Goal: Task Accomplishment & Management: Manage account settings

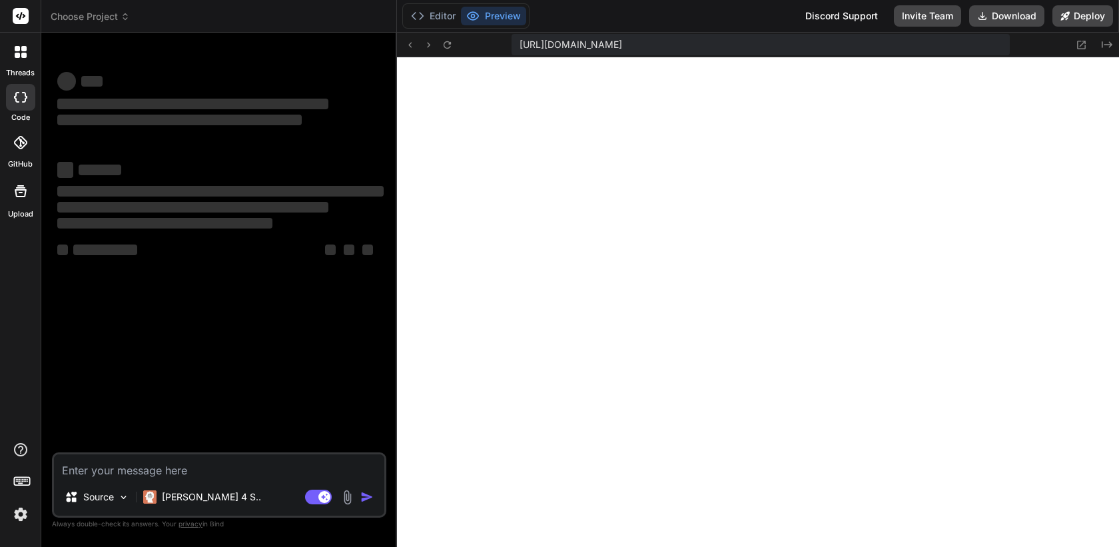
scroll to position [2138, 0]
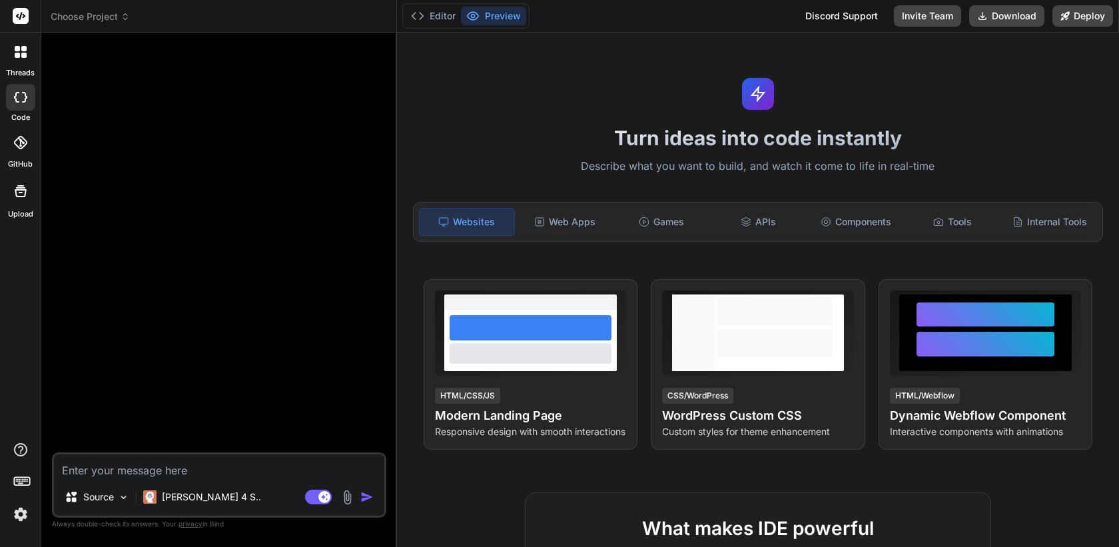
click at [22, 514] on img at bounding box center [20, 514] width 23 height 23
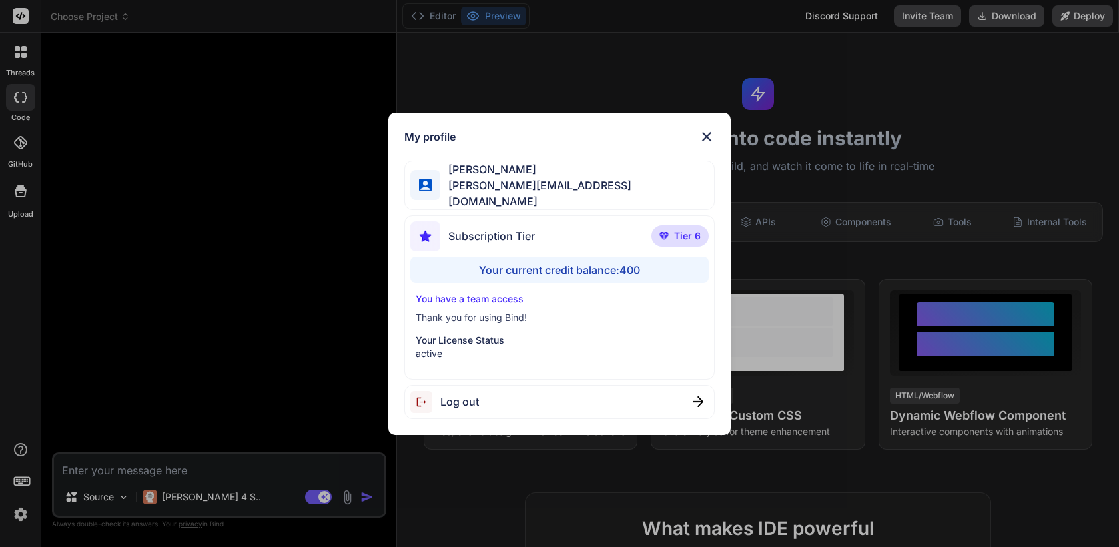
scroll to position [5973, 0]
click at [123, 433] on div "My profile Jenny Jones jenny@saasusecasetv.com Subscription Tier Tier 6 Your cu…" at bounding box center [559, 273] width 1119 height 547
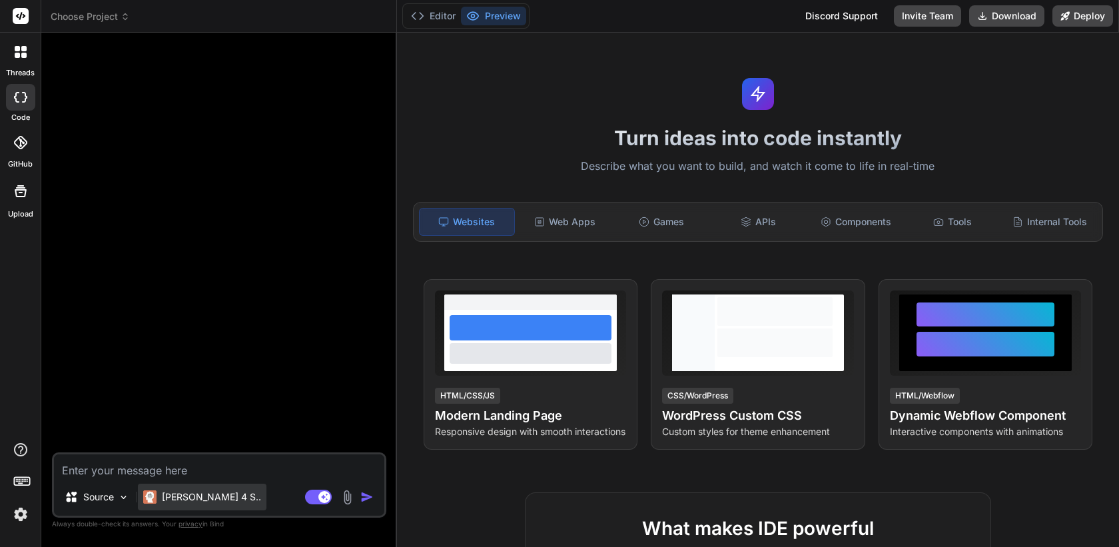
click at [198, 503] on p "Claude 4 S.." at bounding box center [211, 496] width 99 height 13
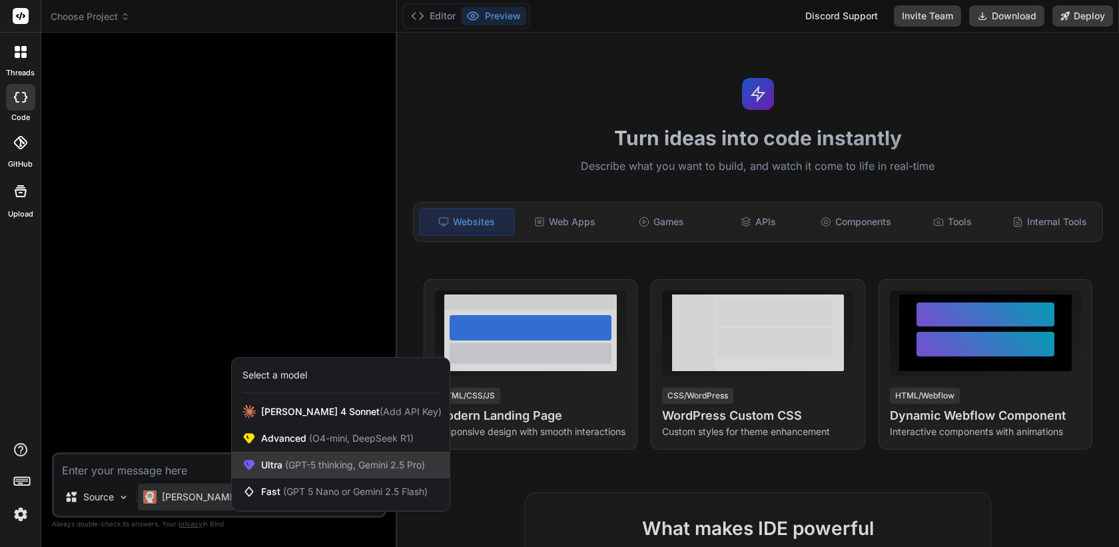
click at [287, 467] on span "(GPT-5 thinking, Gemini 2.5 Pro)" at bounding box center [353, 464] width 143 height 11
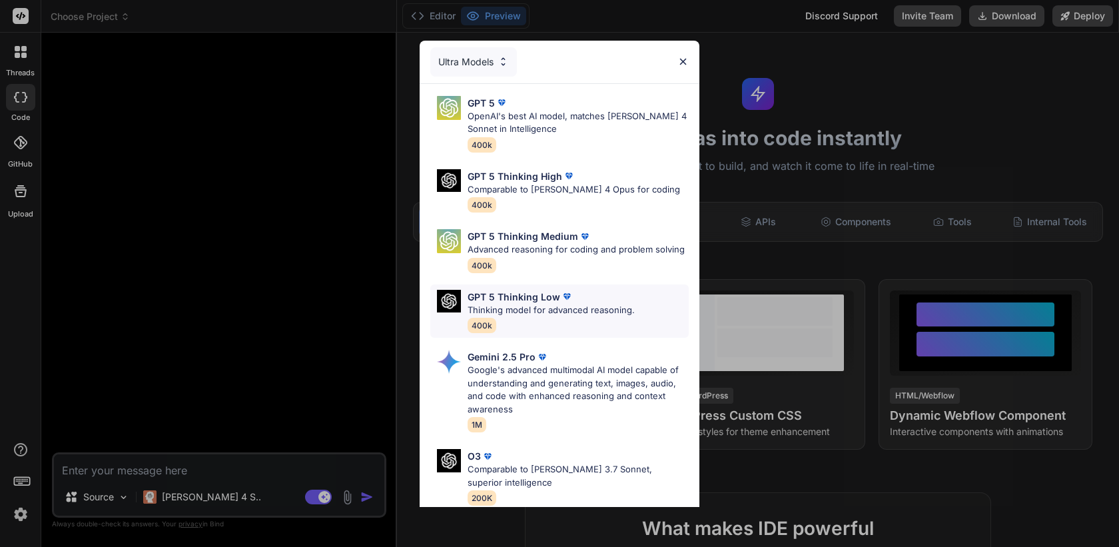
click at [539, 312] on p "Thinking model for advanced reasoning." at bounding box center [551, 310] width 167 height 13
type textarea "x"
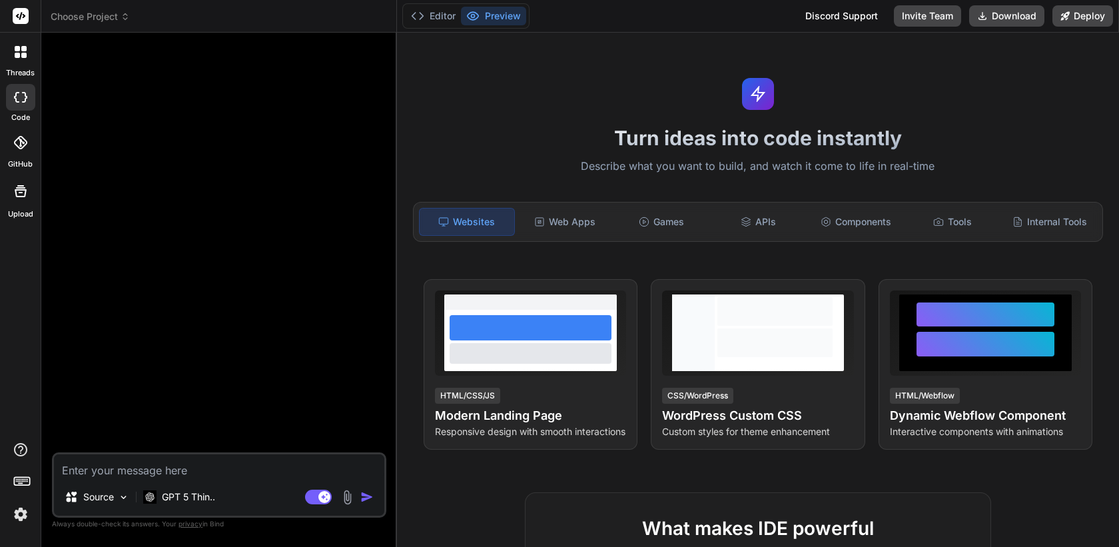
click at [284, 466] on textarea at bounding box center [219, 466] width 330 height 24
type textarea "h"
type textarea "x"
type textarea "hi"
type textarea "x"
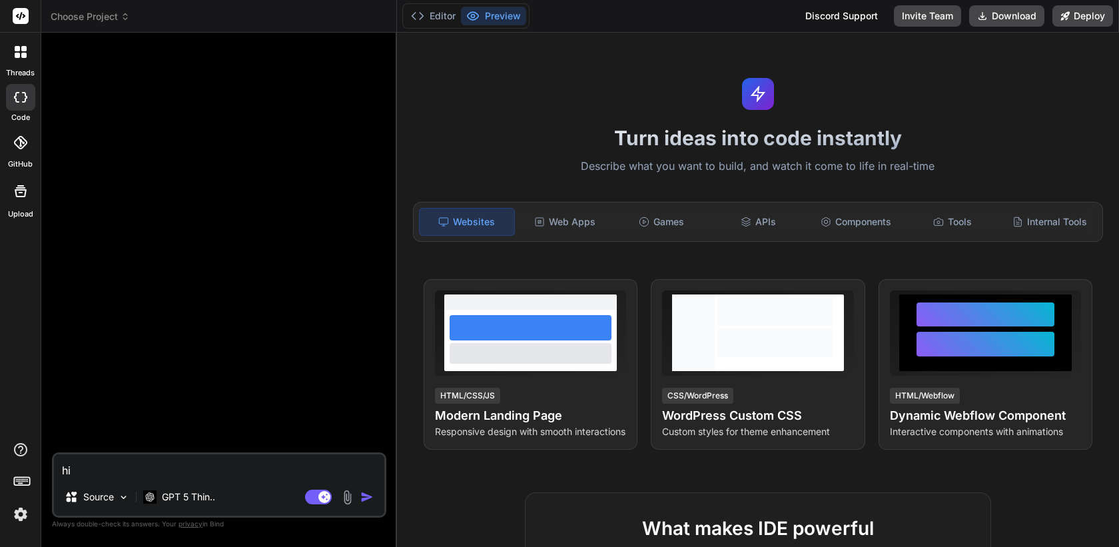
type textarea "hi"
click at [365, 497] on img "button" at bounding box center [366, 496] width 13 height 13
click at [195, 427] on img at bounding box center [194, 429] width 9 height 11
click at [196, 493] on p "GPT 5 Thin.." at bounding box center [188, 496] width 53 height 13
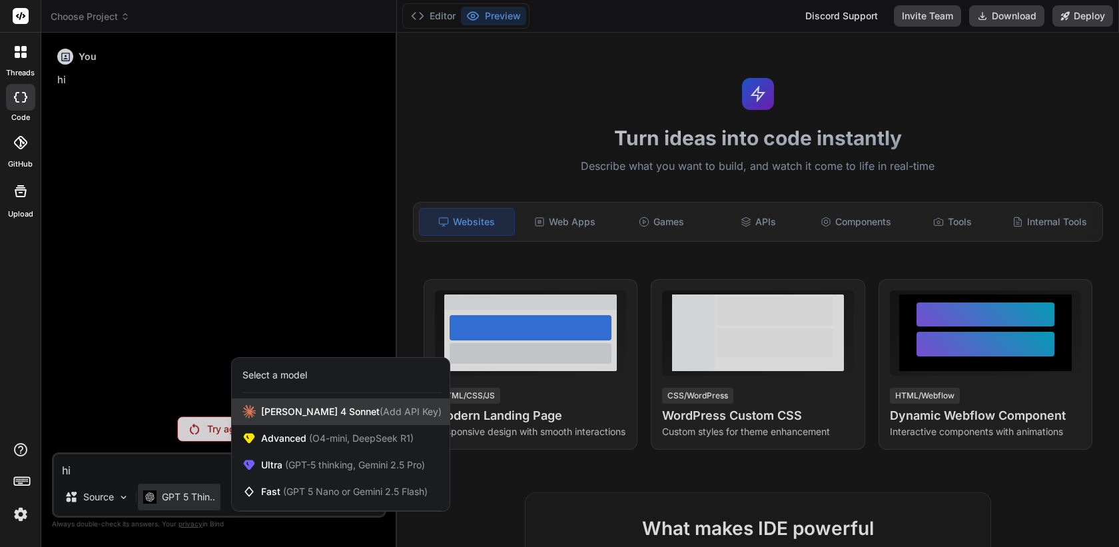
click at [302, 415] on span "Claude 4 Sonnet (Add API Key)" at bounding box center [351, 411] width 180 height 13
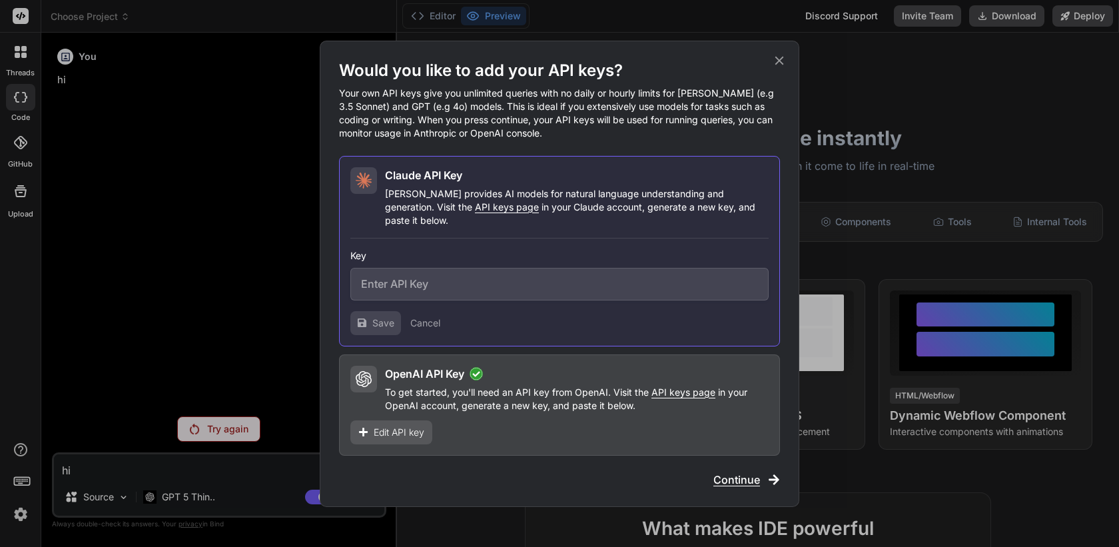
click at [406, 428] on span "Edit API key" at bounding box center [399, 432] width 51 height 13
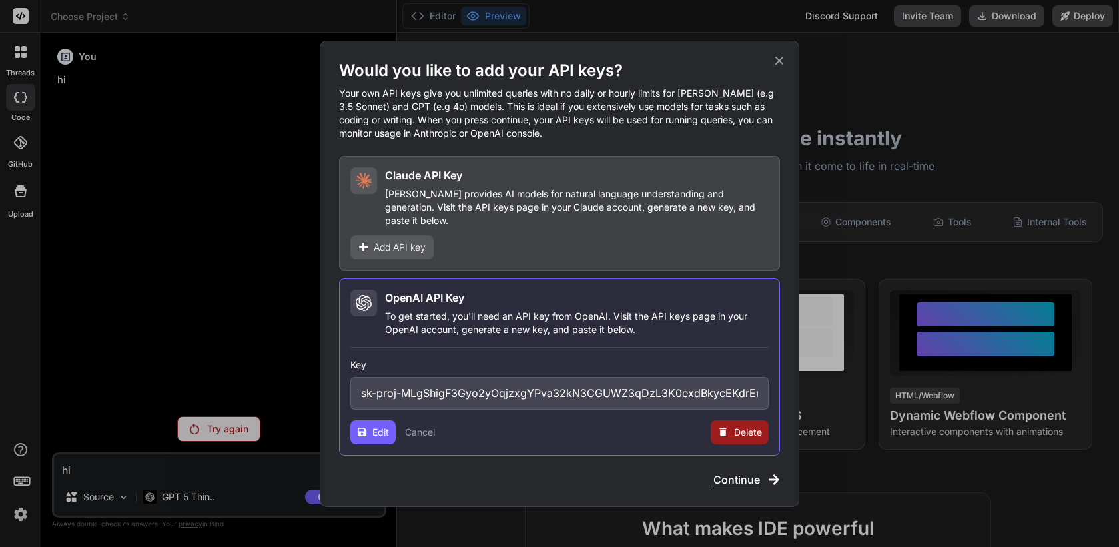
click at [547, 388] on input "sk-proj-MLgShigF3Gyo2yOqjzxgYPva32kN3CGUWZ3qDzL3K0exdBkycEKdrEm-GywKzKQhz6Pw44h…" at bounding box center [559, 393] width 418 height 33
click at [780, 65] on icon at bounding box center [779, 60] width 9 height 9
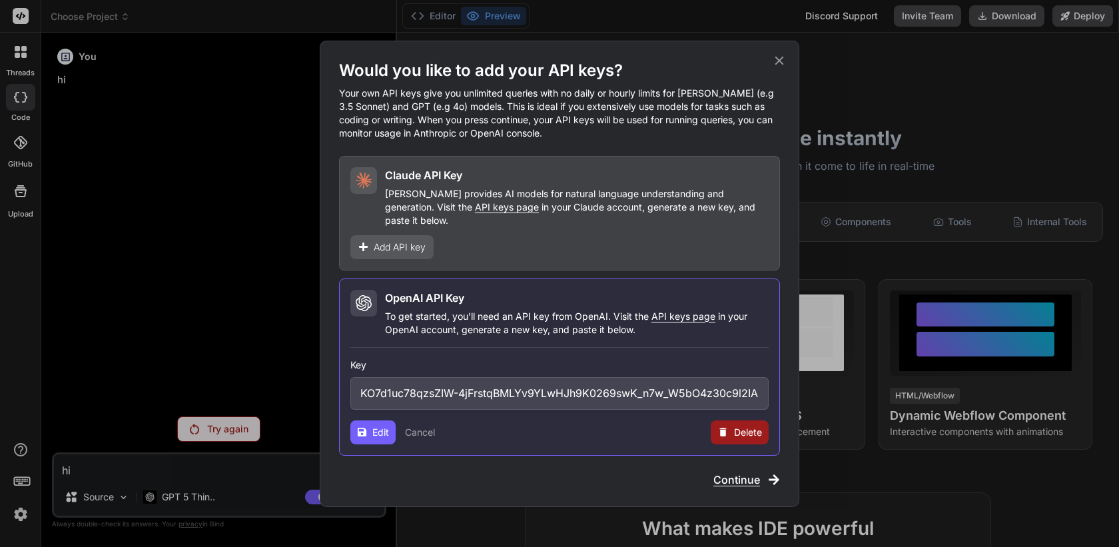
scroll to position [0, 0]
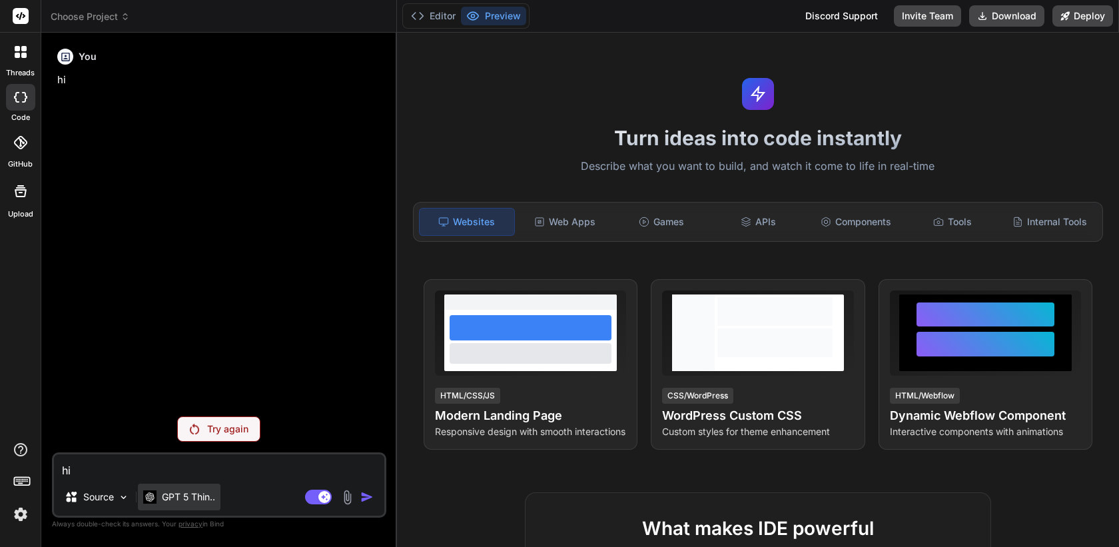
click at [198, 499] on p "GPT 5 Thin.." at bounding box center [188, 496] width 53 height 13
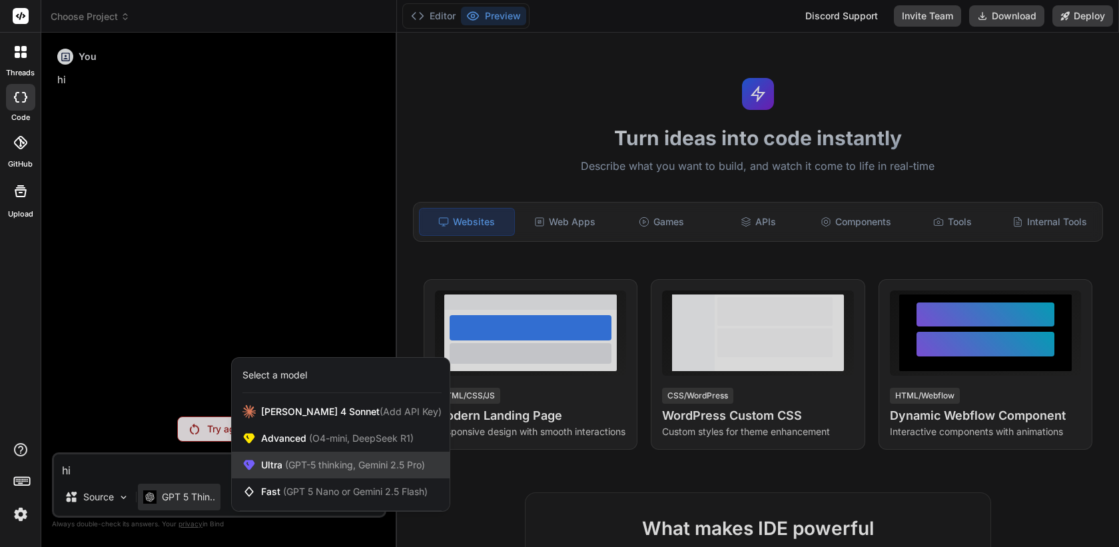
click at [316, 469] on span "(GPT-5 thinking, Gemini 2.5 Pro)" at bounding box center [353, 464] width 143 height 11
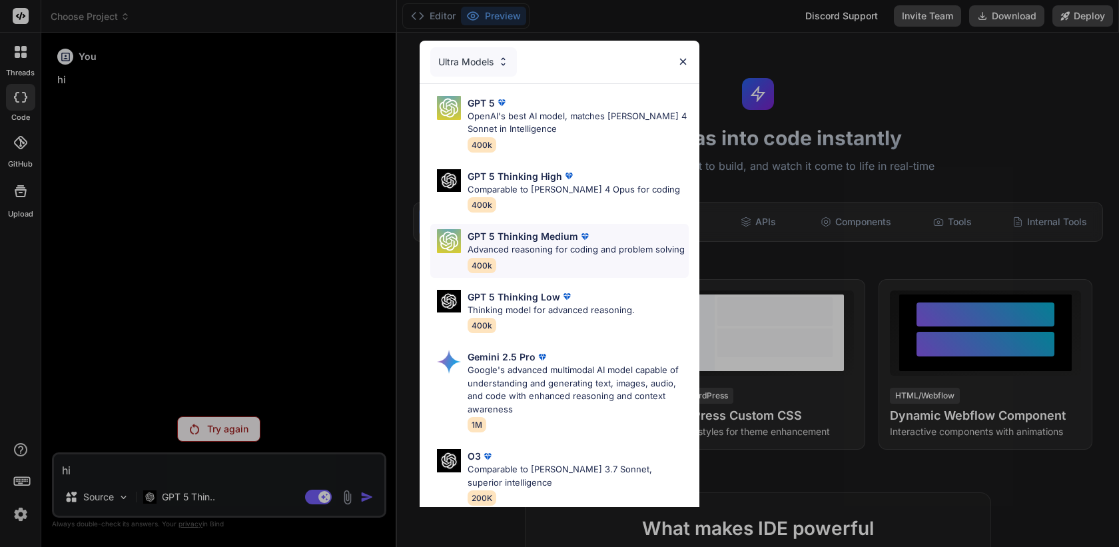
scroll to position [124, 0]
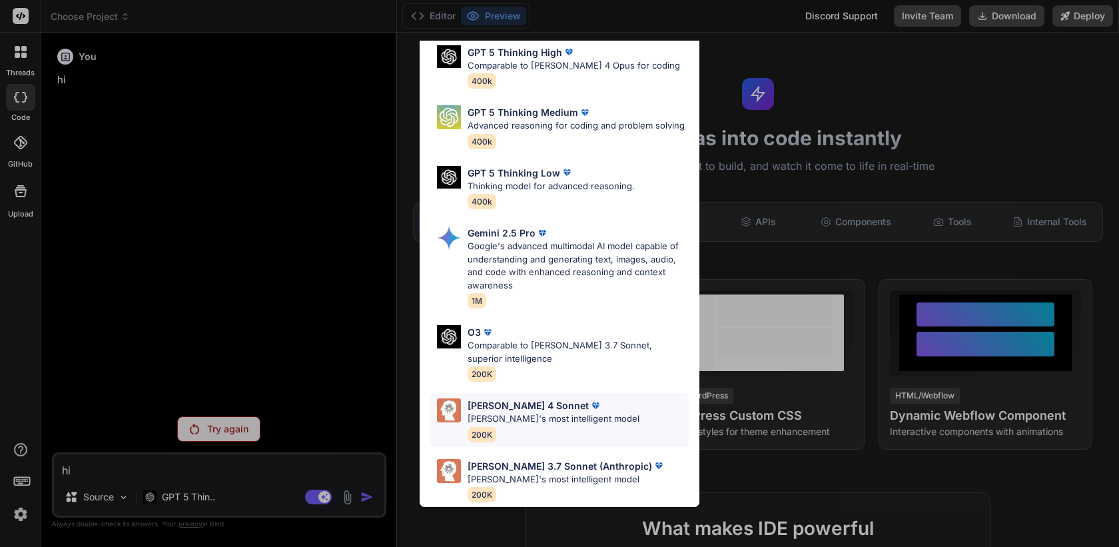
click at [564, 427] on div "Claude 4 Sonnet Claude's most intelligent model 200K" at bounding box center [554, 419] width 172 height 43
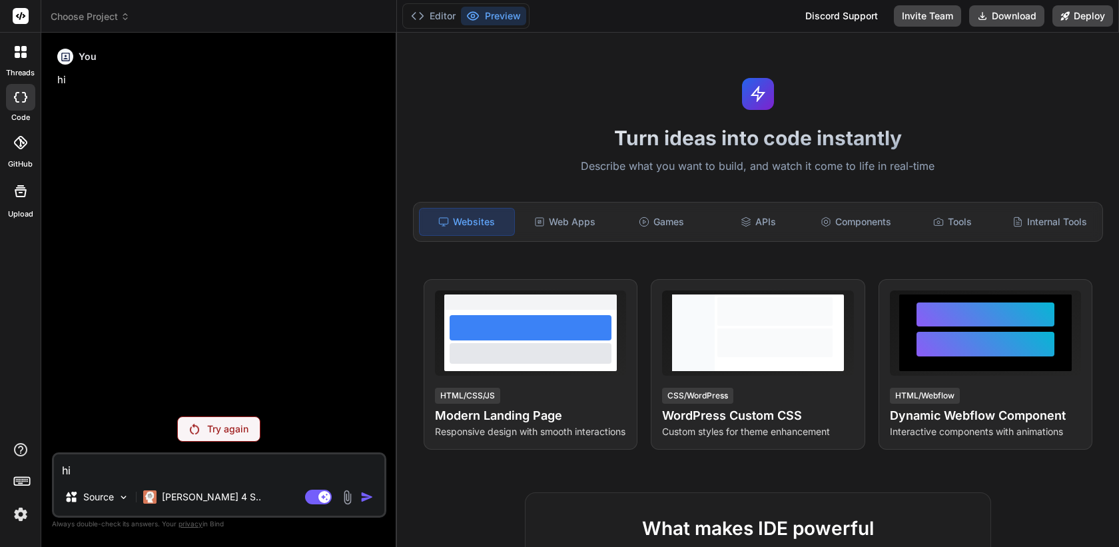
click at [240, 424] on p "Try again" at bounding box center [227, 428] width 41 height 13
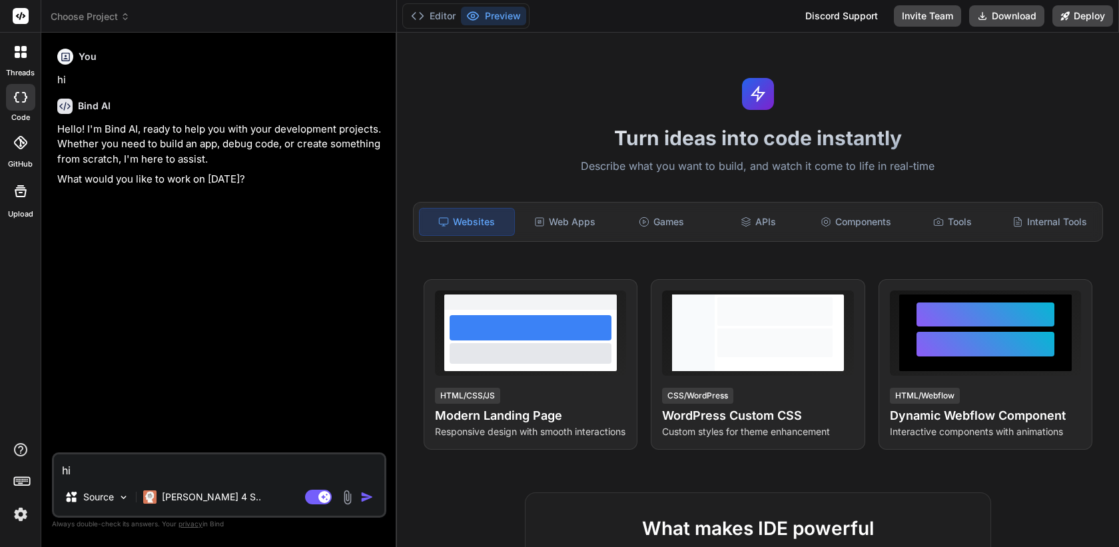
click at [18, 513] on img at bounding box center [20, 514] width 23 height 23
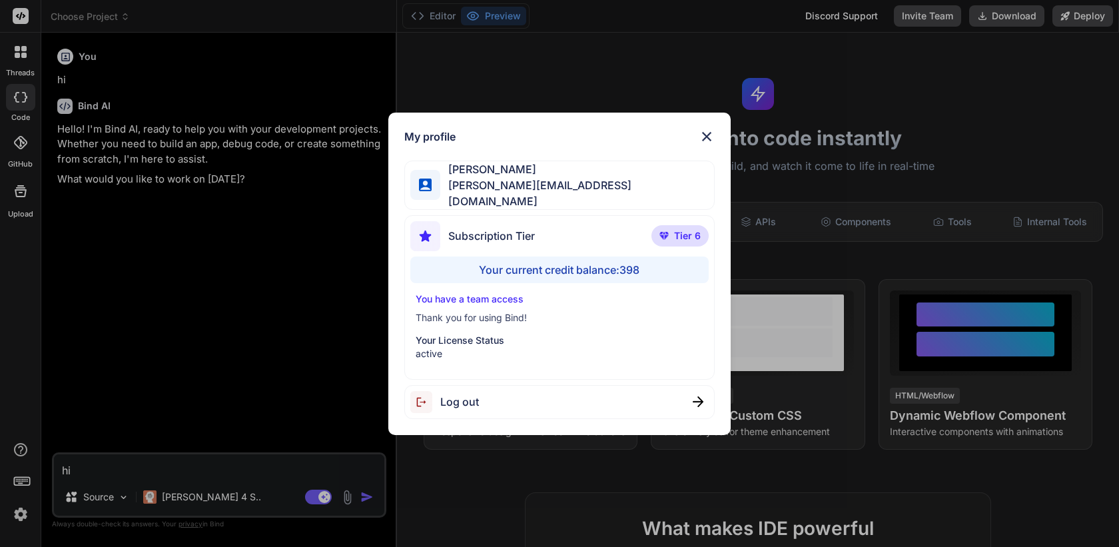
click at [472, 398] on span "Log out" at bounding box center [459, 402] width 39 height 16
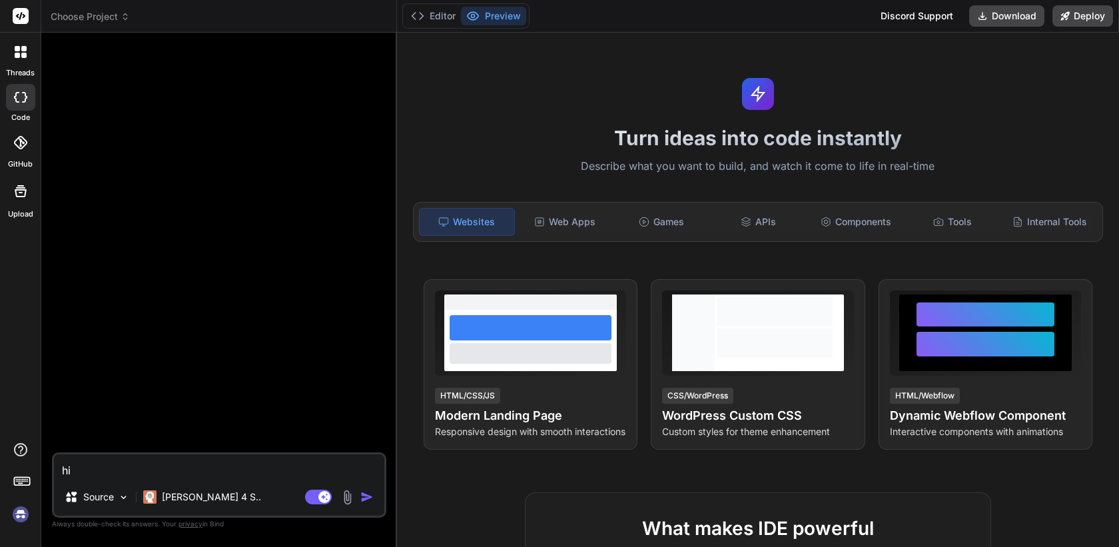
scroll to position [6023, 0]
click at [19, 518] on img at bounding box center [20, 514] width 23 height 23
click at [25, 522] on img at bounding box center [20, 514] width 23 height 23
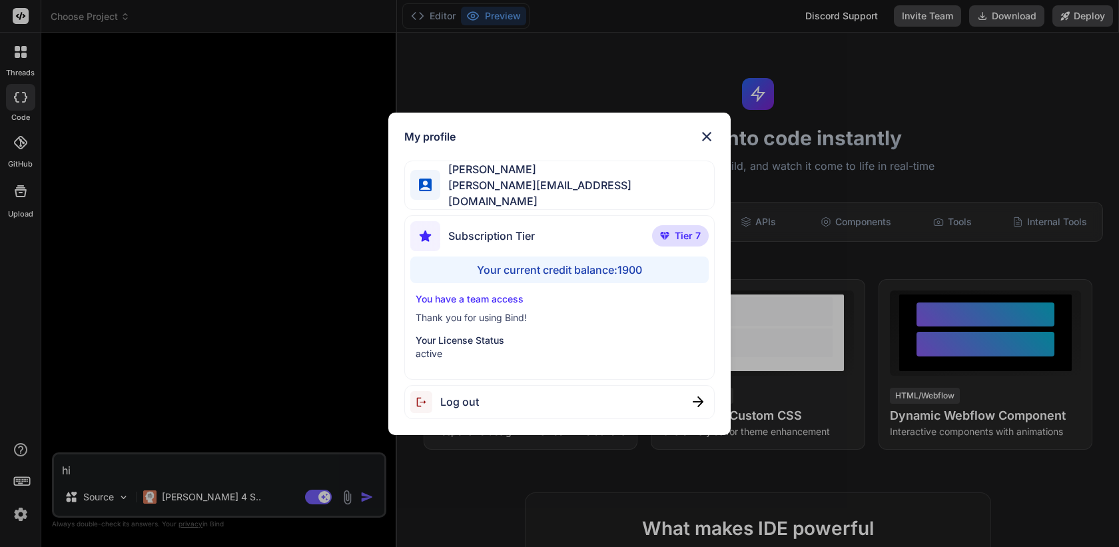
click at [105, 328] on div "My profile Tim Buteyn tim@thinkingkaplearning.com Subscription Tier Tier 7 Your…" at bounding box center [559, 273] width 1119 height 547
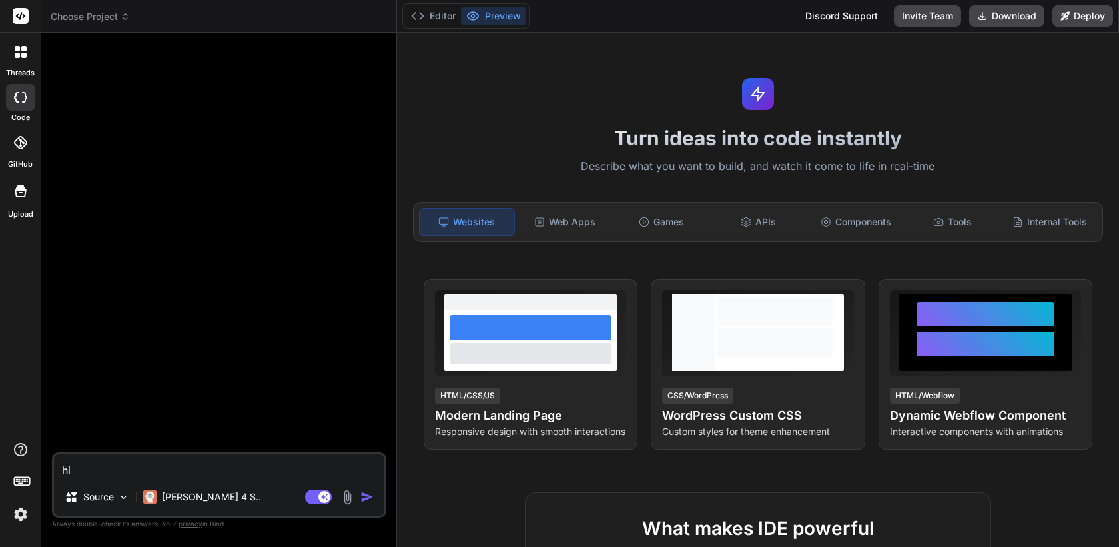
click at [17, 47] on icon at bounding box center [17, 48] width 5 height 5
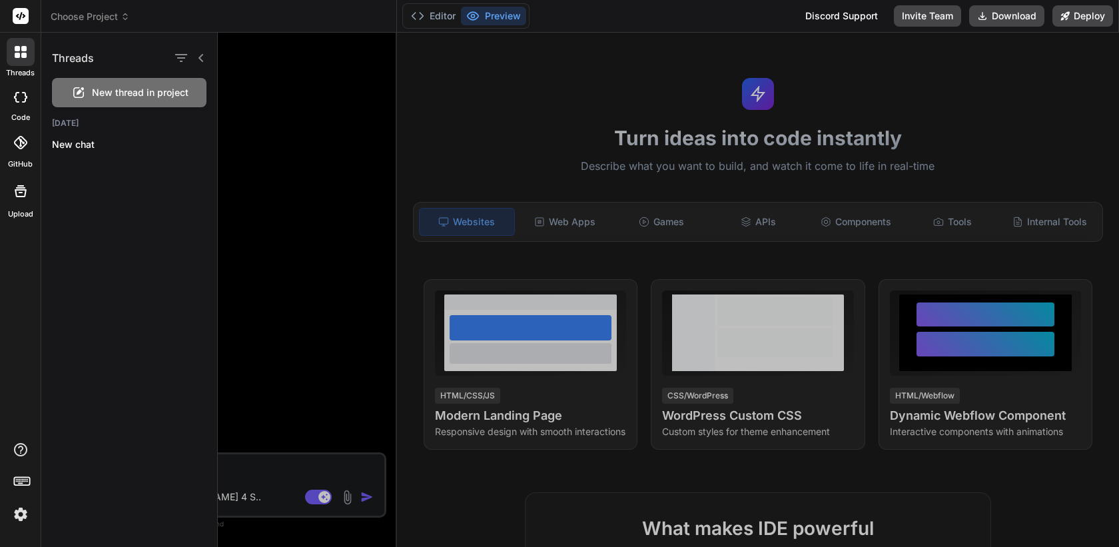
click at [19, 98] on icon at bounding box center [20, 97] width 13 height 11
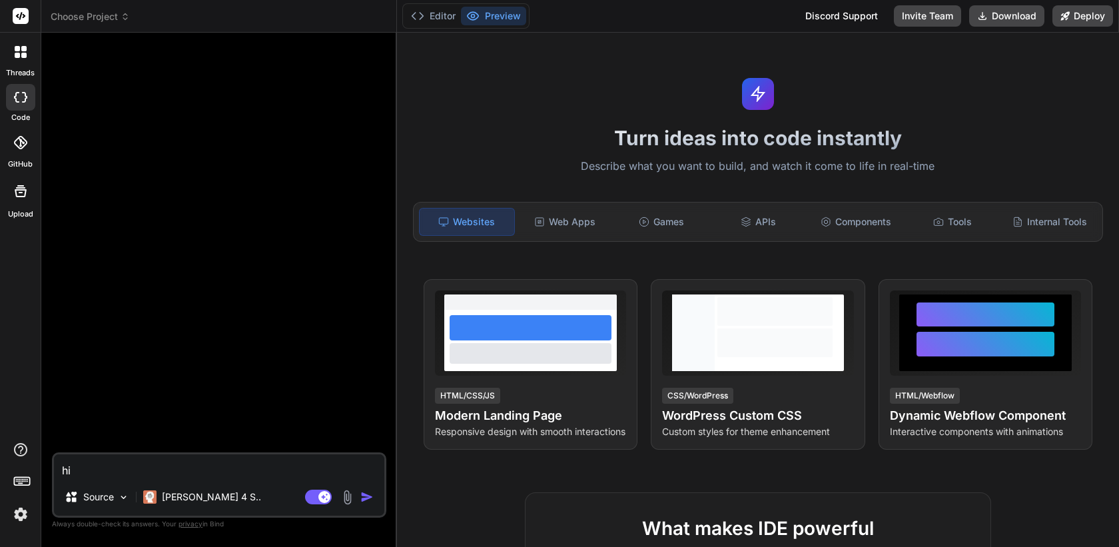
click at [20, 98] on icon at bounding box center [20, 97] width 13 height 11
click at [25, 59] on div at bounding box center [21, 52] width 28 height 28
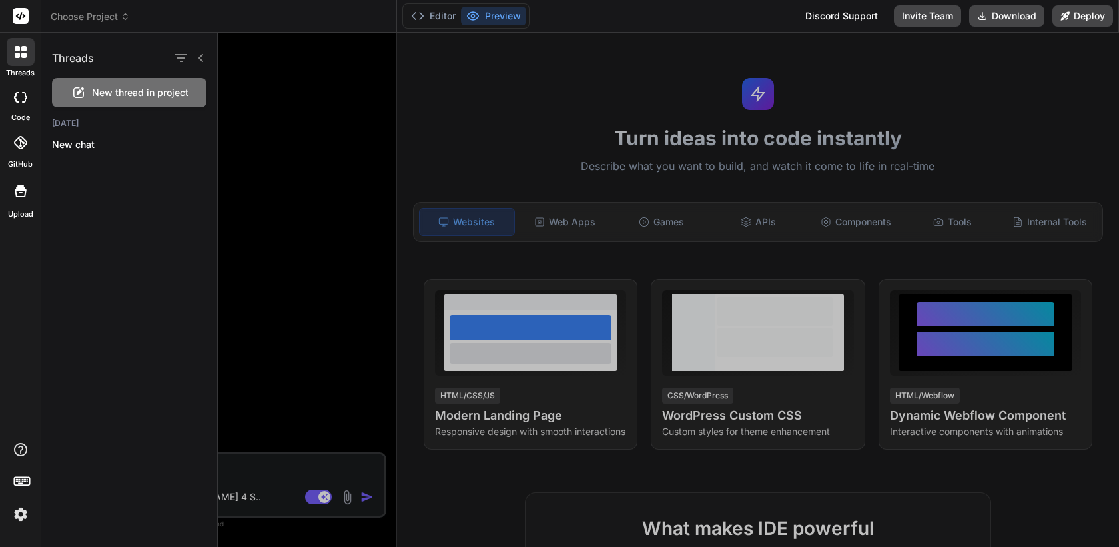
click at [121, 16] on icon at bounding box center [125, 16] width 9 height 9
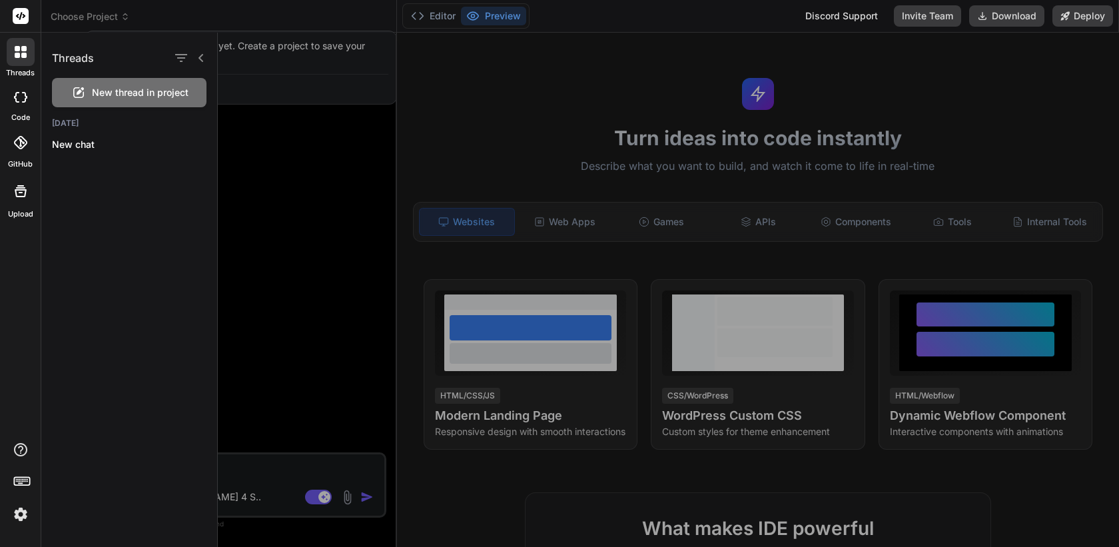
click at [202, 57] on icon at bounding box center [201, 58] width 11 height 11
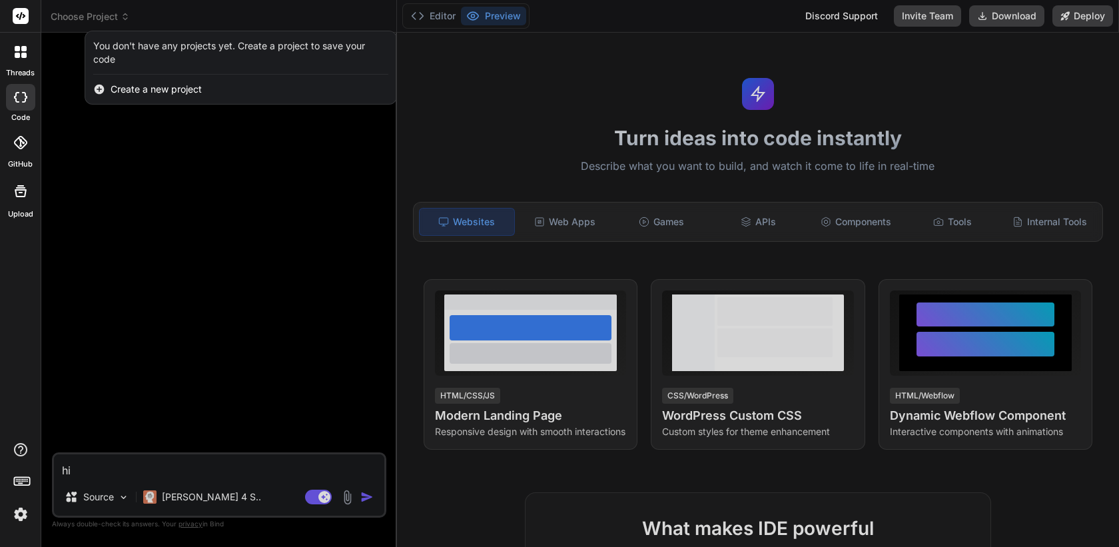
click at [25, 511] on img at bounding box center [20, 514] width 23 height 23
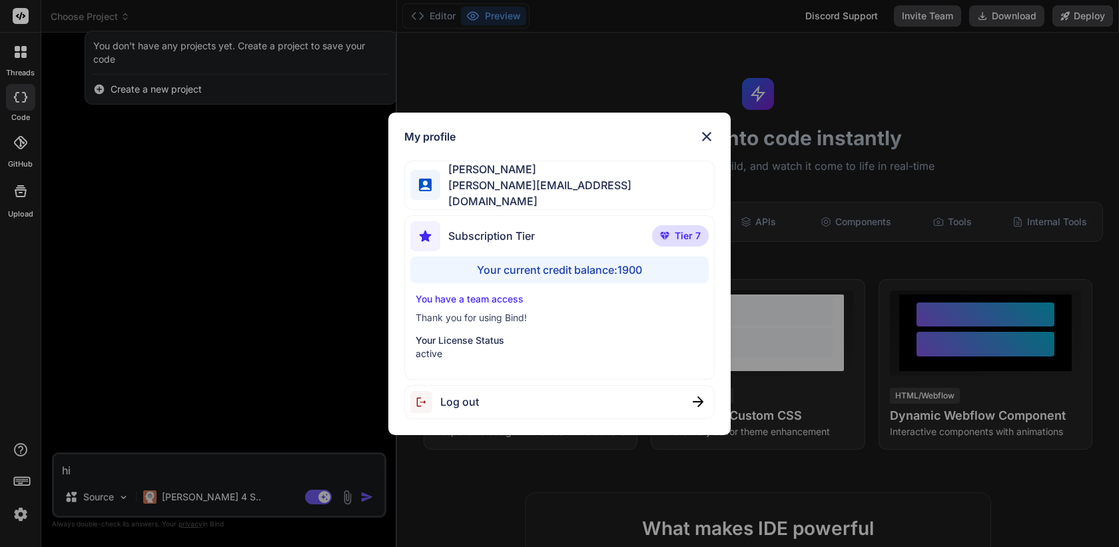
click at [21, 198] on div "My profile Tim Buteyn tim@thinkingkaplearning.com Subscription Tier Tier 7 Your…" at bounding box center [559, 273] width 1119 height 547
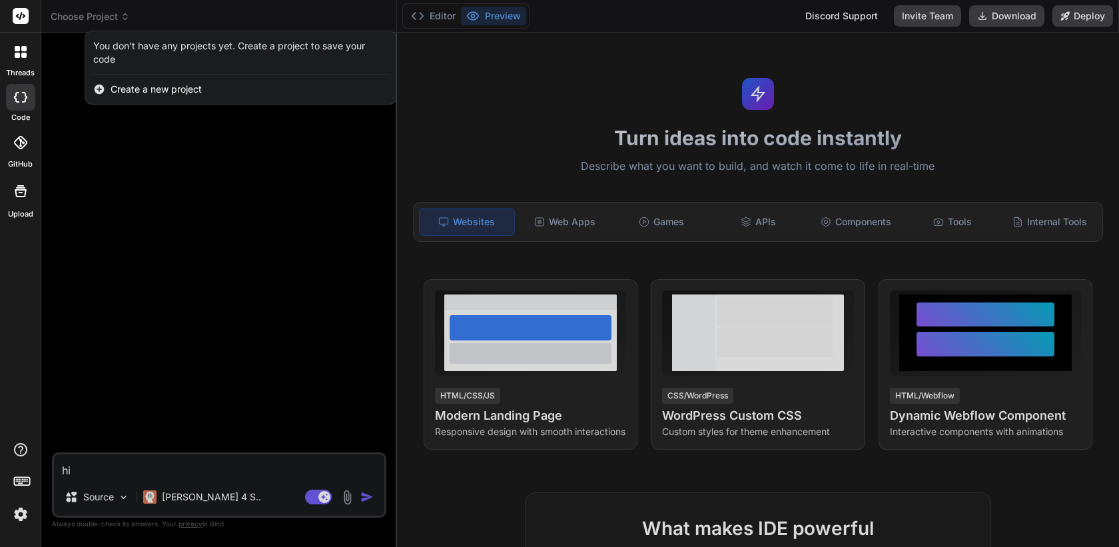
click at [21, 198] on icon at bounding box center [21, 191] width 16 height 16
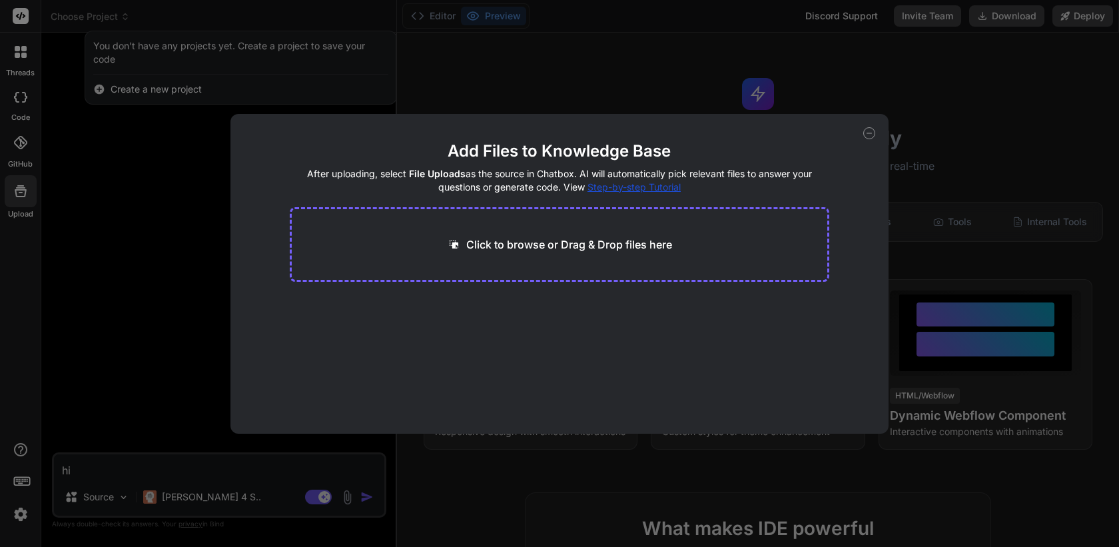
click at [130, 237] on div "Add Files to Knowledge Base After uploading, select File Uploads as the source …" at bounding box center [559, 273] width 1119 height 547
type textarea "x"
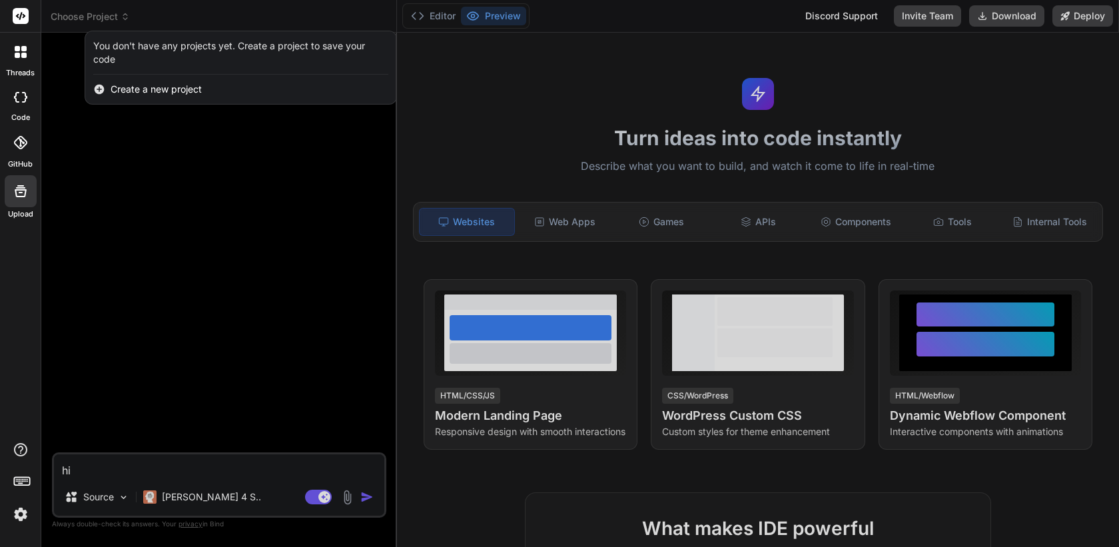
click at [131, 238] on div at bounding box center [559, 273] width 1119 height 547
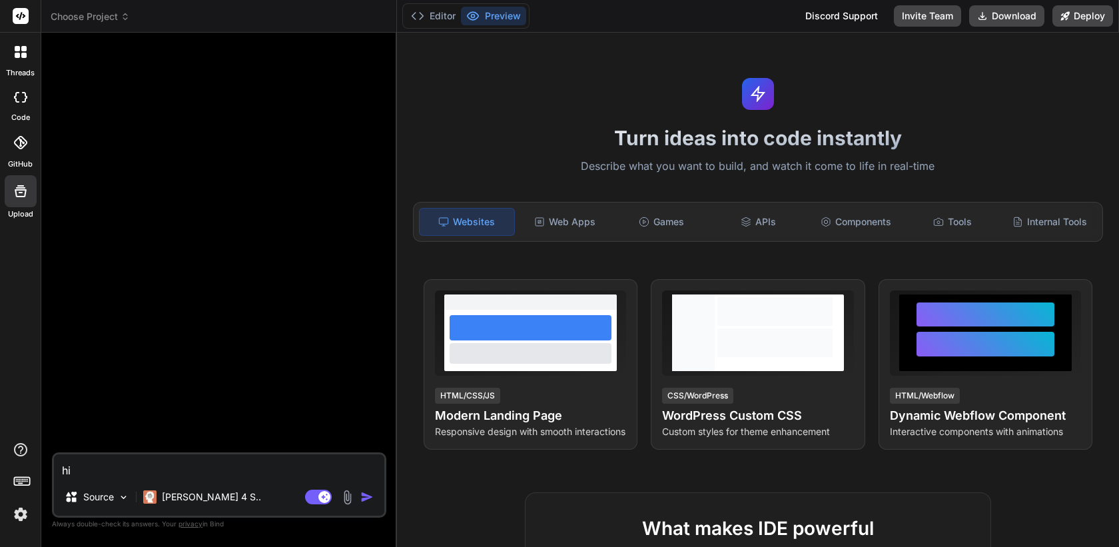
click at [27, 146] on icon at bounding box center [20, 142] width 13 height 13
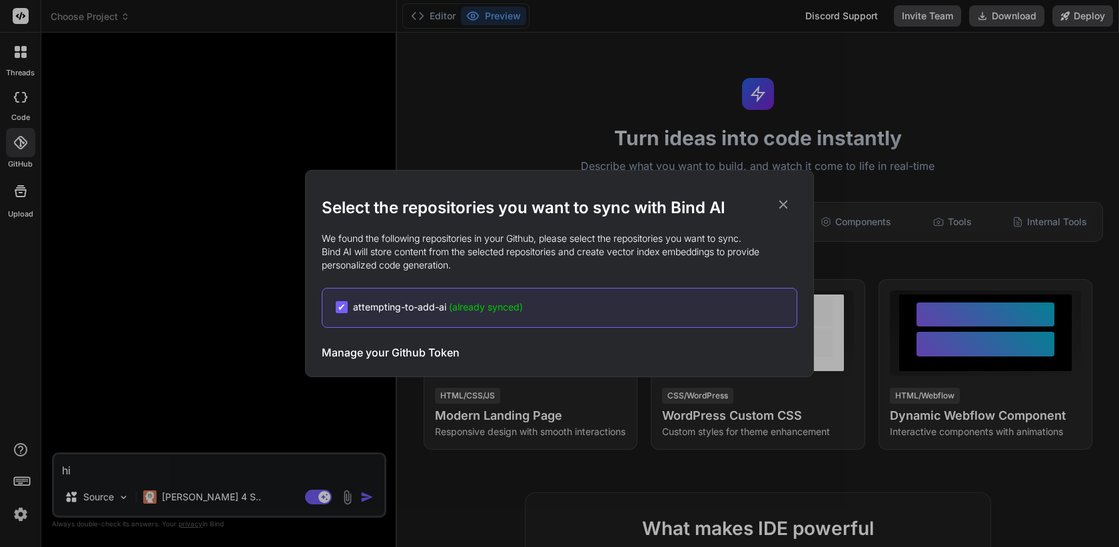
click at [386, 308] on span "attempting-to-add-ai (already synced)" at bounding box center [438, 306] width 170 height 13
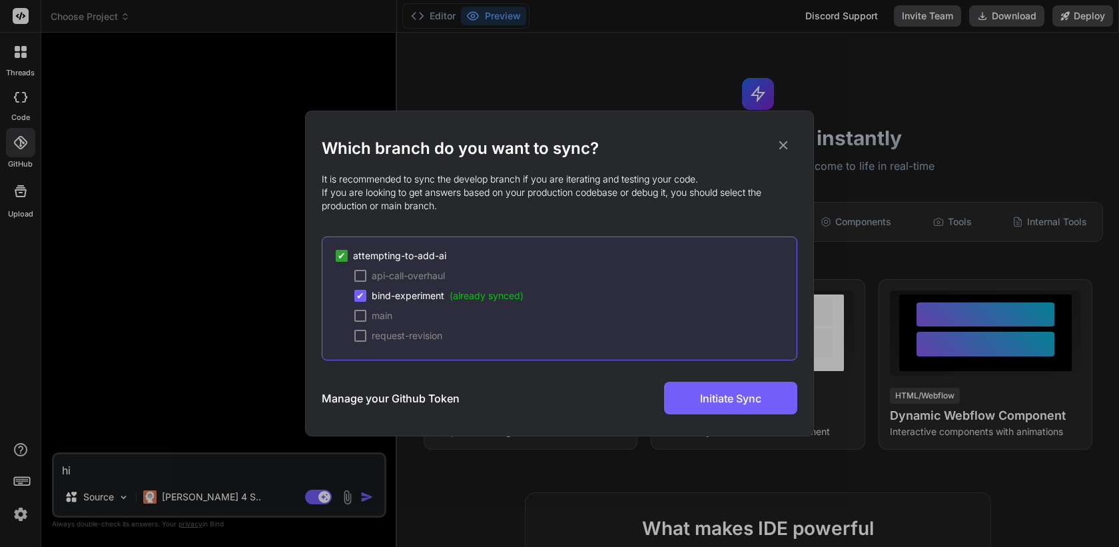
click at [784, 143] on icon at bounding box center [783, 145] width 15 height 15
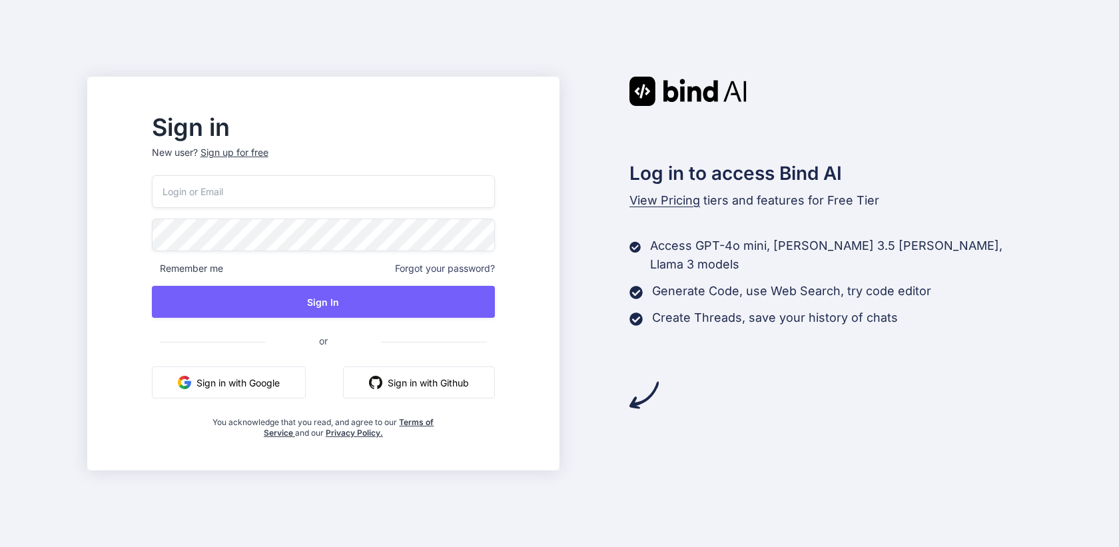
click at [426, 177] on input "email" at bounding box center [323, 191] width 343 height 33
paste input "[PERSON_NAME][EMAIL_ADDRESS][DOMAIN_NAME]"
type input "[PERSON_NAME][EMAIL_ADDRESS][DOMAIN_NAME]"
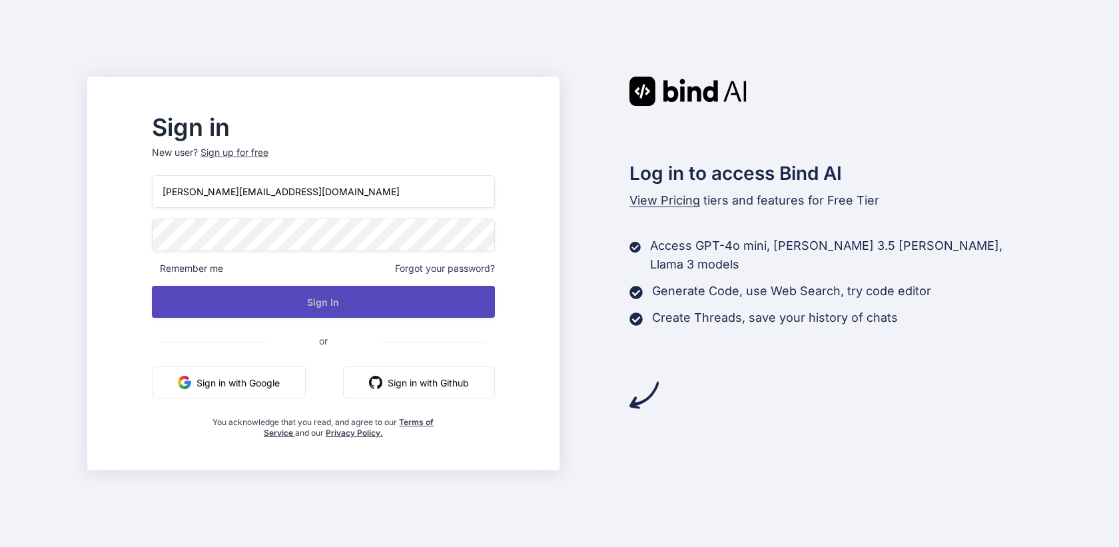
click at [337, 307] on button "Sign In" at bounding box center [323, 302] width 343 height 32
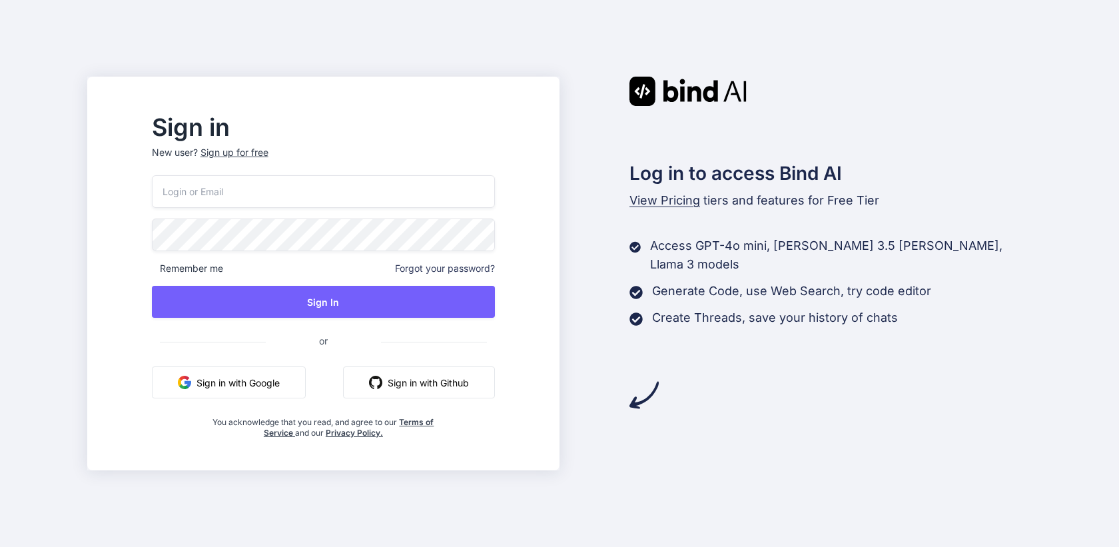
click at [378, 202] on input "email" at bounding box center [323, 191] width 343 height 33
paste input "[PERSON_NAME][EMAIL_ADDRESS][DOMAIN_NAME]"
type input "[PERSON_NAME][EMAIL_ADDRESS][DOMAIN_NAME]"
click at [170, 366] on div "Sign in New user? Sign up for free [PERSON_NAME][EMAIL_ADDRESS][DOMAIN_NAME] Re…" at bounding box center [324, 278] width 386 height 322
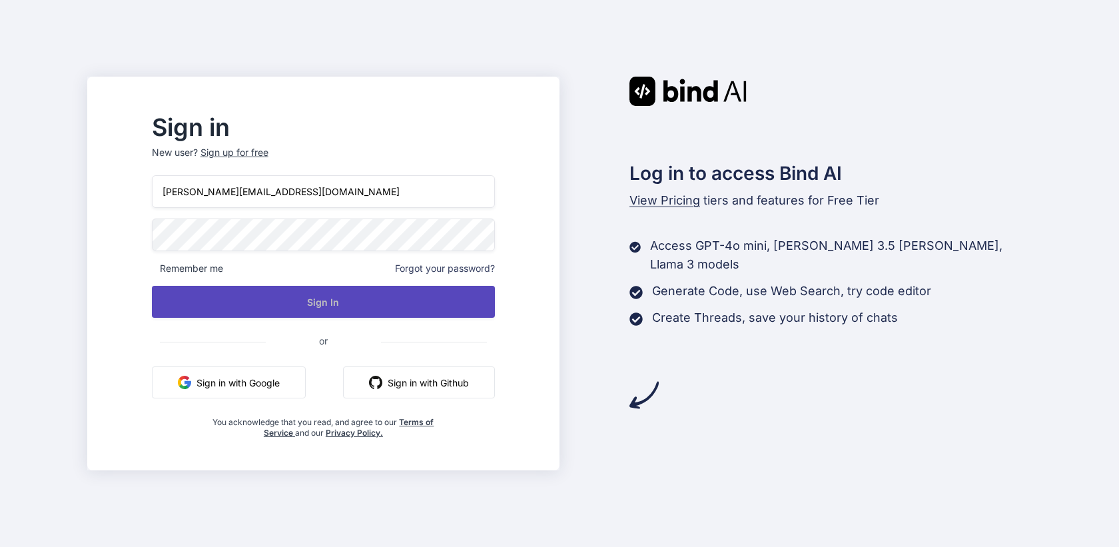
click at [358, 300] on button "Sign In" at bounding box center [323, 302] width 343 height 32
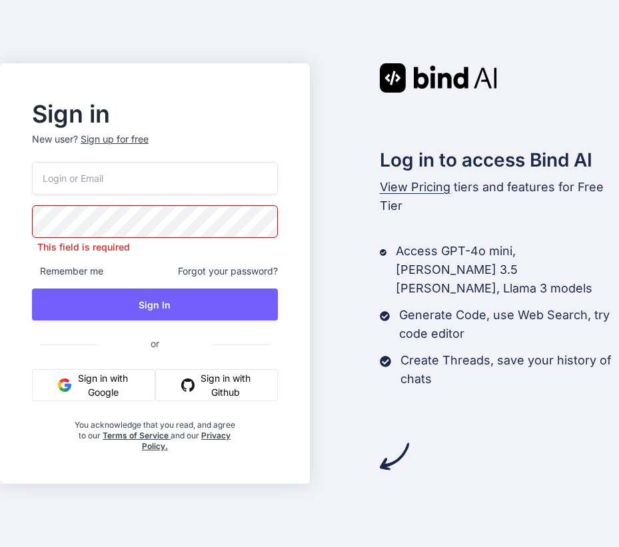
click at [123, 186] on input "email" at bounding box center [155, 178] width 246 height 33
paste input "[PERSON_NAME][EMAIL_ADDRESS][DOMAIN_NAME]"
type input "[PERSON_NAME][EMAIL_ADDRESS][DOMAIN_NAME]"
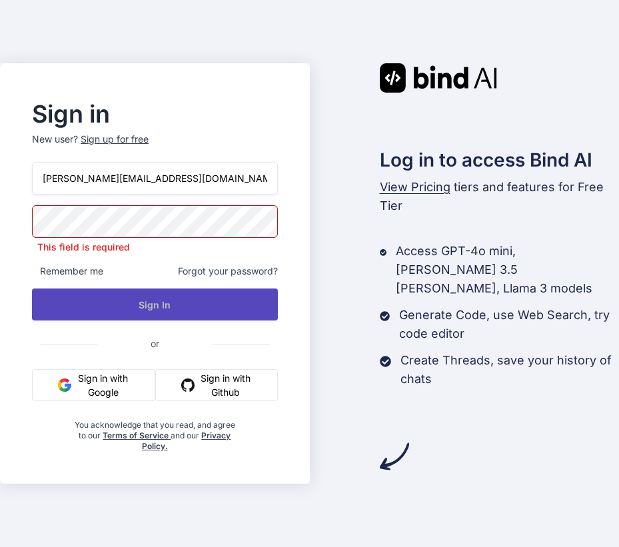
click at [153, 309] on button "Sign In" at bounding box center [155, 304] width 246 height 32
